Goal: Download file/media

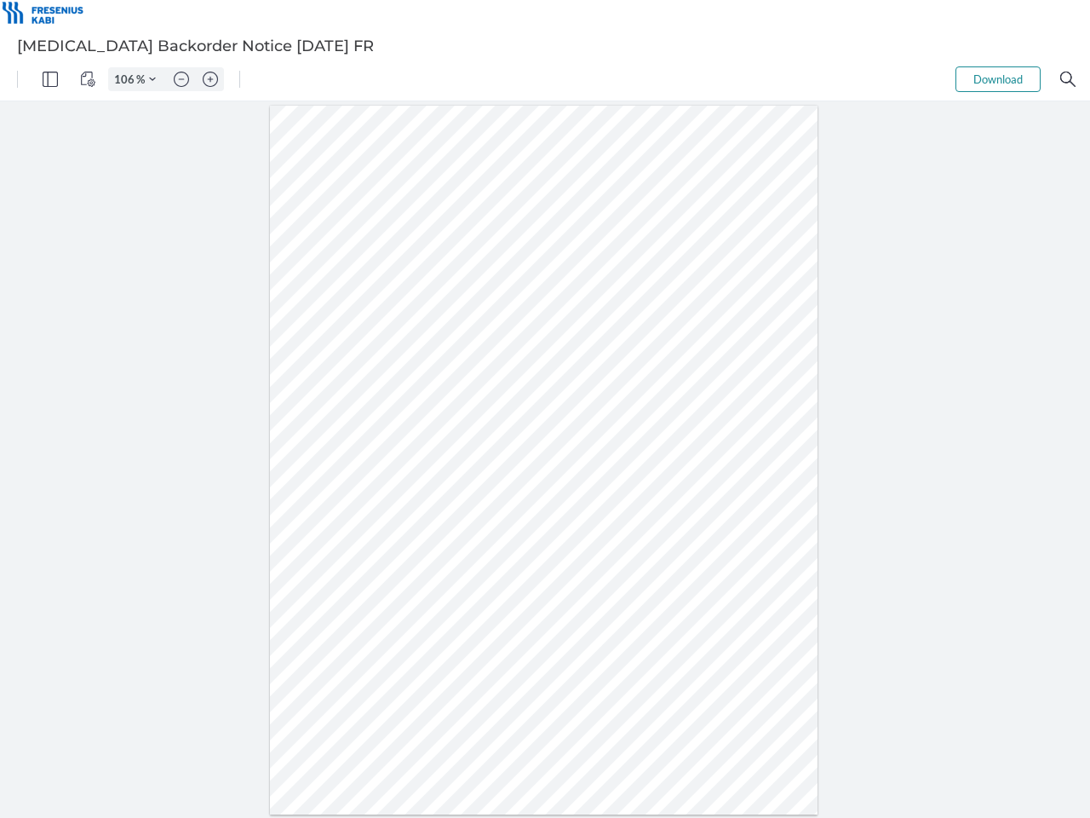
click at [50, 79] on img "Panel" at bounding box center [50, 79] width 15 height 15
click at [88, 79] on img "View Controls" at bounding box center [87, 79] width 15 height 15
click at [127, 79] on input "106" at bounding box center [122, 79] width 27 height 15
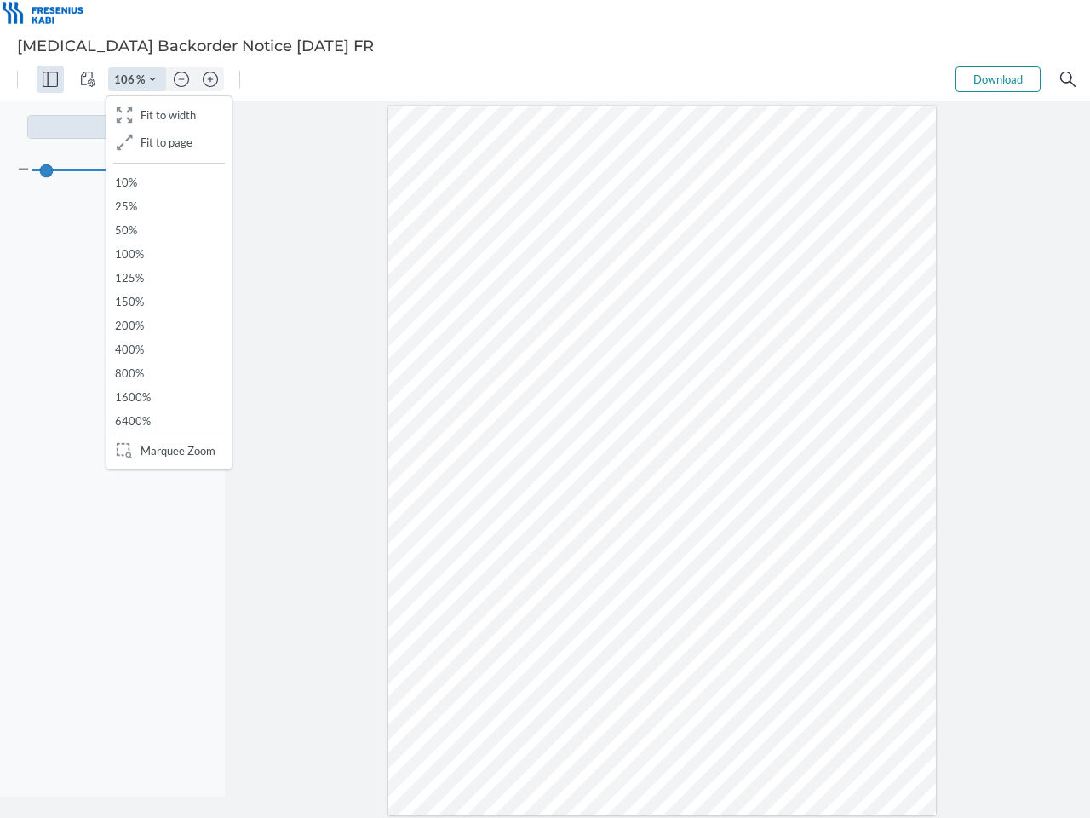
click at [152, 79] on img "Zoom Controls" at bounding box center [152, 79] width 7 height 7
click at [181, 79] on img "Zoom out" at bounding box center [181, 79] width 15 height 15
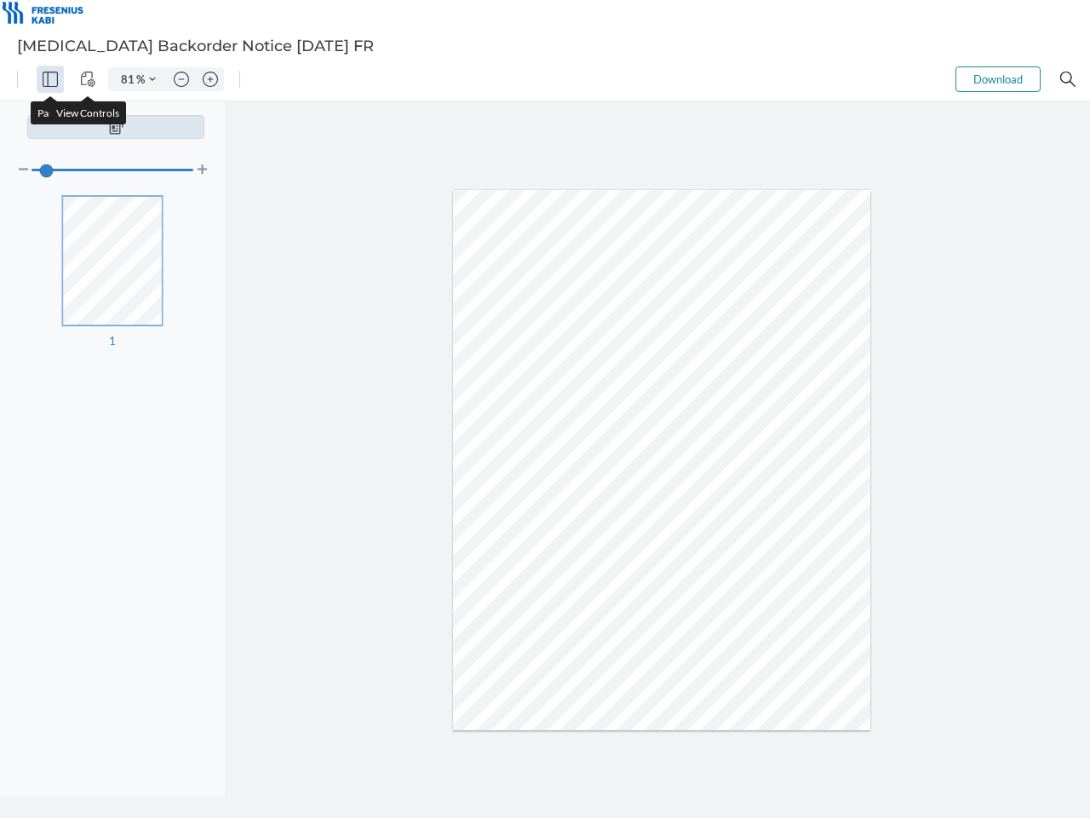
click at [210, 79] on img "Zoom in" at bounding box center [210, 79] width 15 height 15
type input "106"
click at [998, 79] on button "Download" at bounding box center [998, 79] width 85 height 26
click at [1068, 79] on img "Search" at bounding box center [1068, 79] width 15 height 15
